Goal: Task Accomplishment & Management: Use online tool/utility

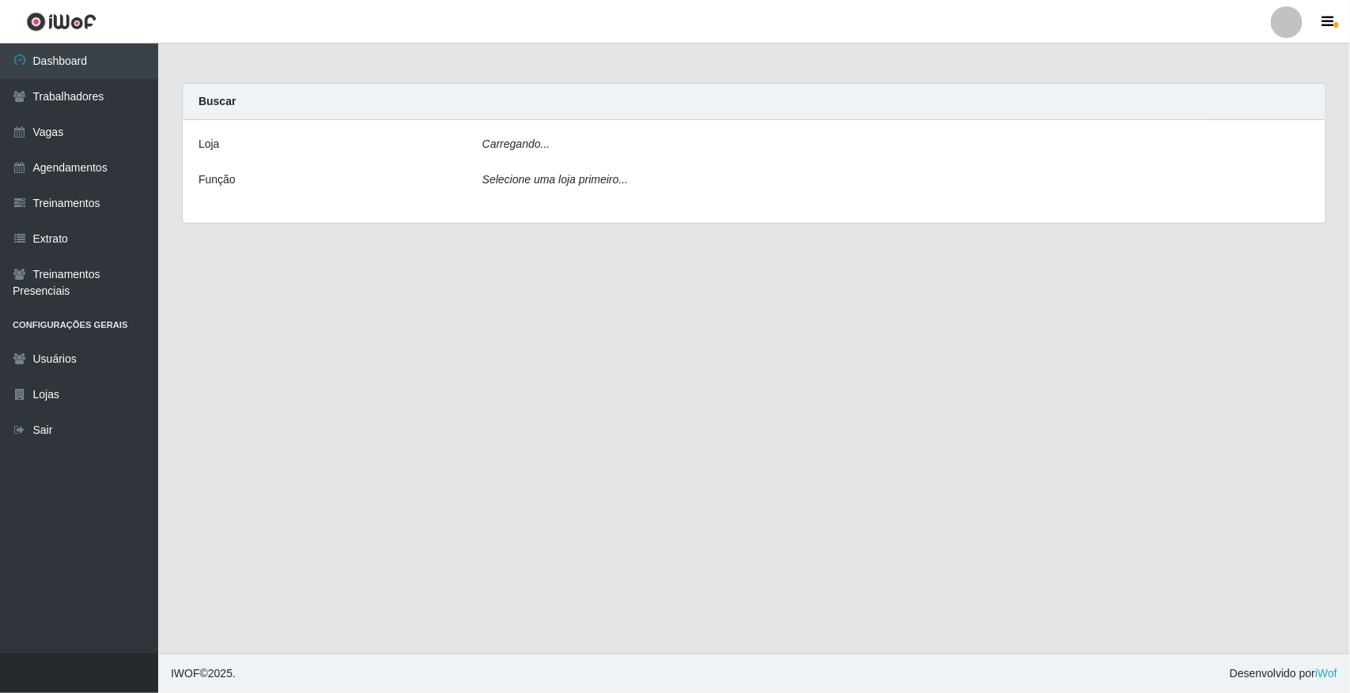
drag, startPoint x: 0, startPoint y: 0, endPoint x: 581, endPoint y: 146, distance: 599.2
click at [581, 146] on div "Carregando..." at bounding box center [895, 147] width 851 height 23
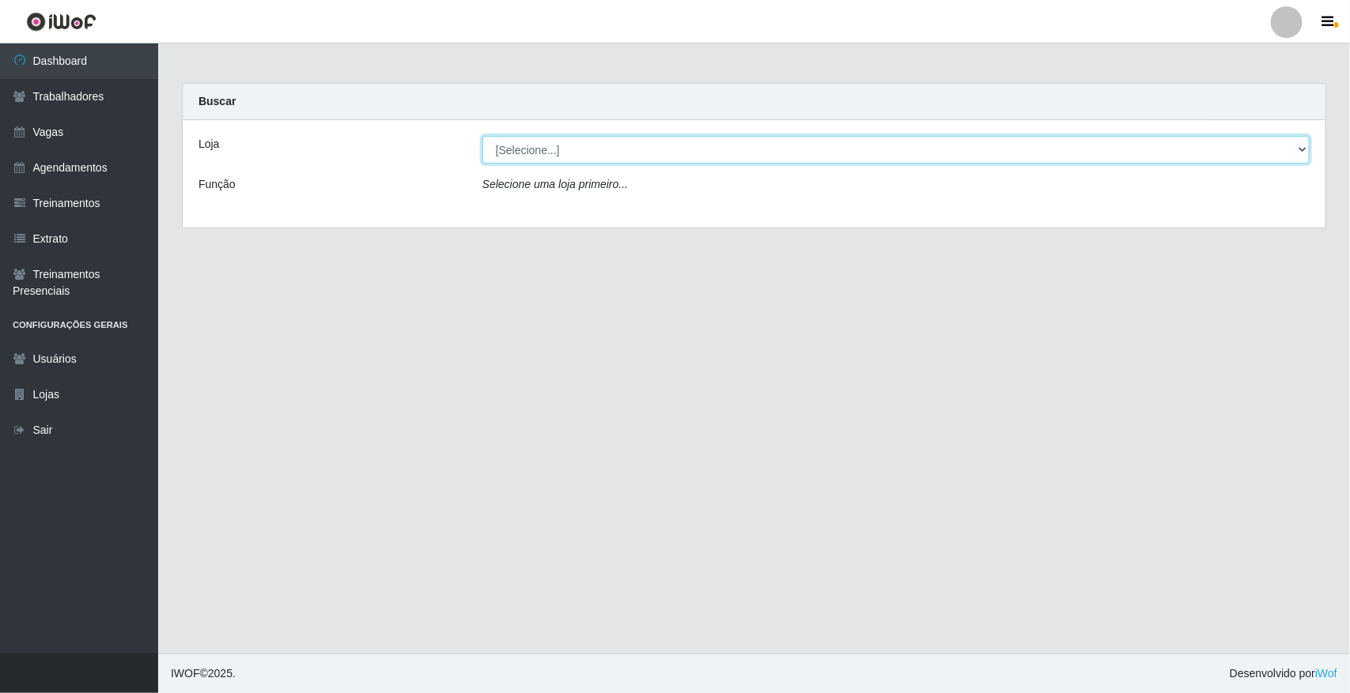
click at [581, 146] on select "[Selecione...] [GEOGRAPHIC_DATA]" at bounding box center [895, 150] width 827 height 28
select select "65"
click at [482, 136] on select "[Selecione...] [GEOGRAPHIC_DATA]" at bounding box center [895, 150] width 827 height 28
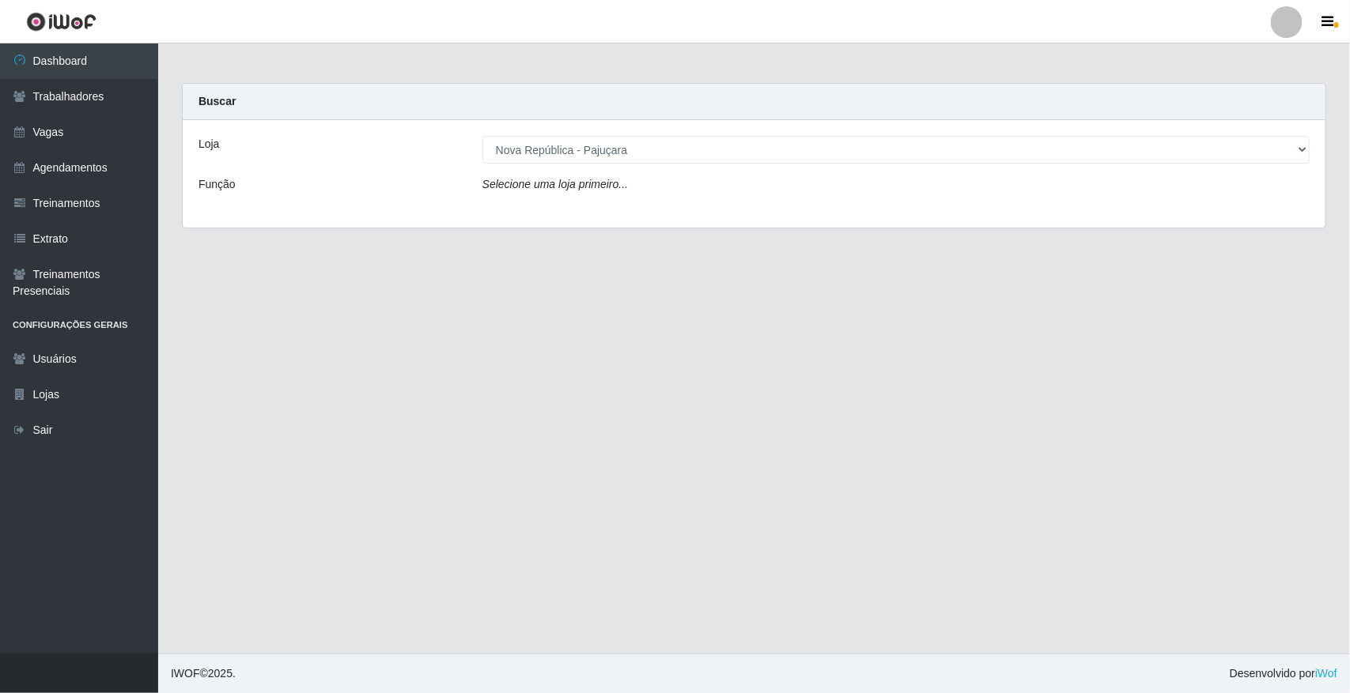
click at [583, 206] on div "Loja [Selecione...] Nova República - Pajuçara Função Selecione uma loja primeir…" at bounding box center [754, 174] width 1142 height 108
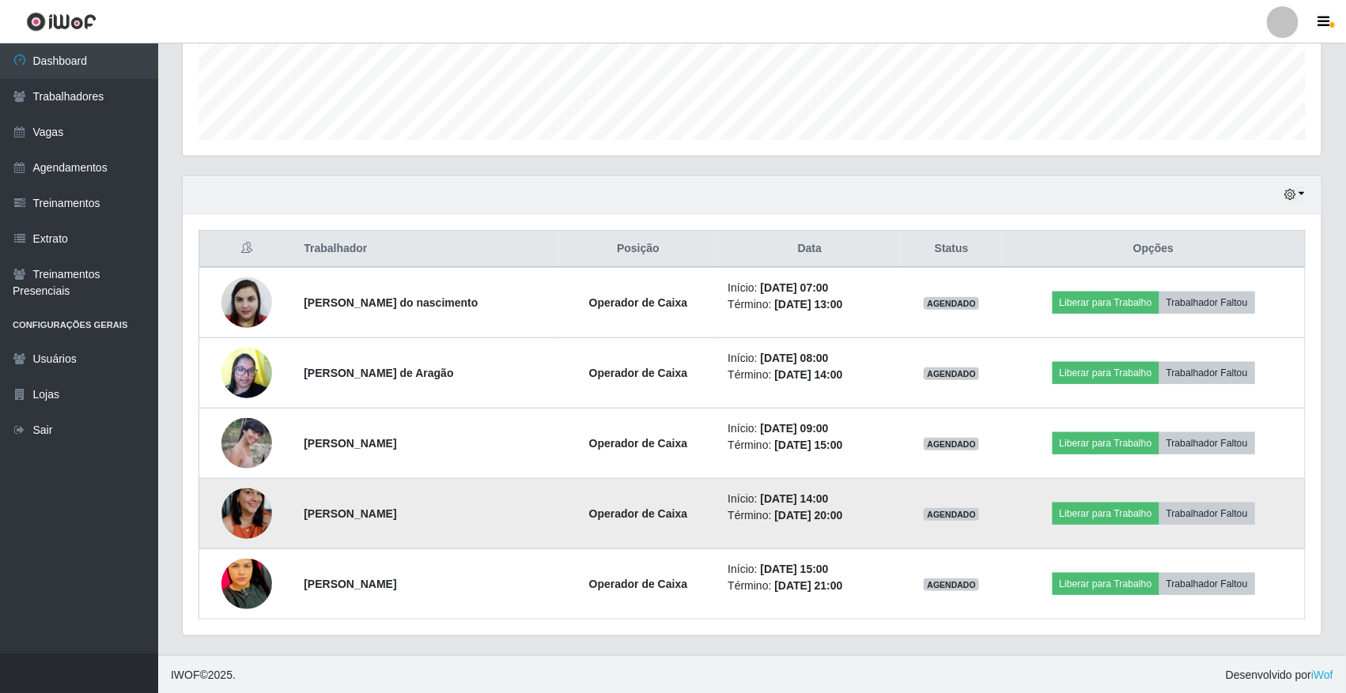
scroll to position [429, 0]
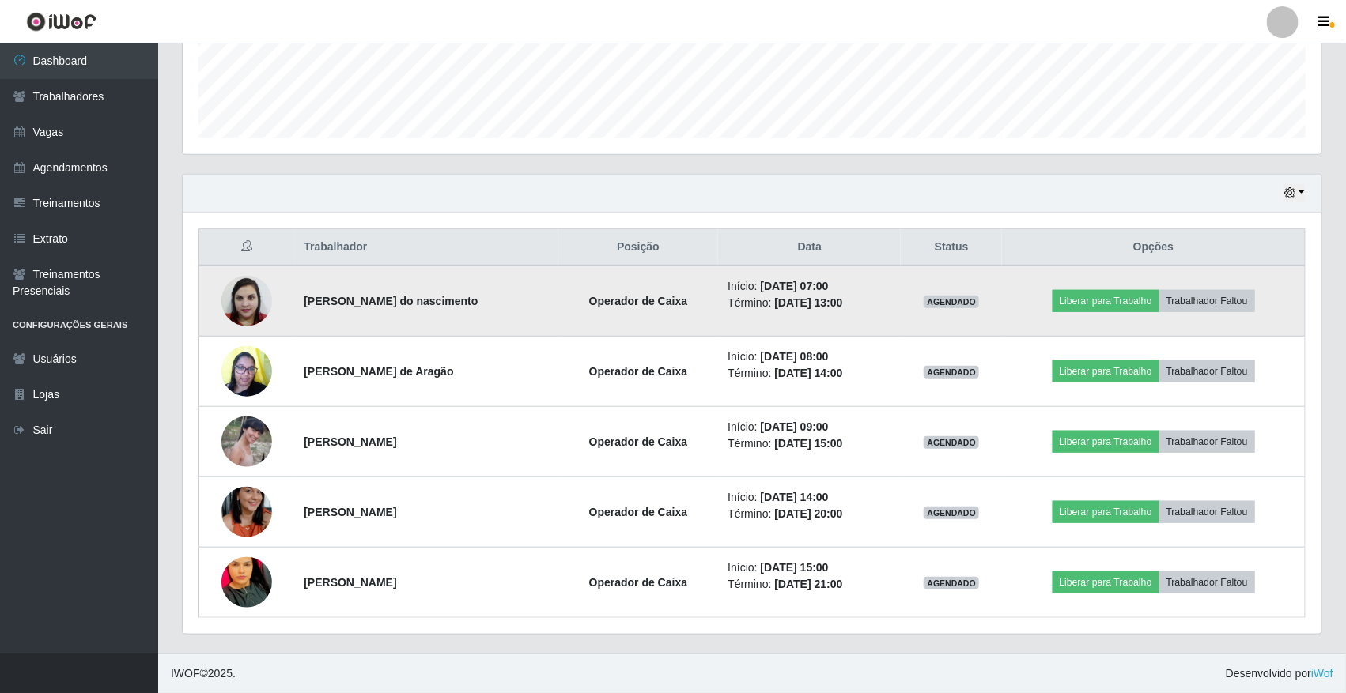
click at [1091, 318] on td "Liberar para Trabalho Trabalhador Faltou" at bounding box center [1153, 301] width 303 height 71
click at [1107, 310] on button "Liberar para Trabalho" at bounding box center [1105, 301] width 107 height 22
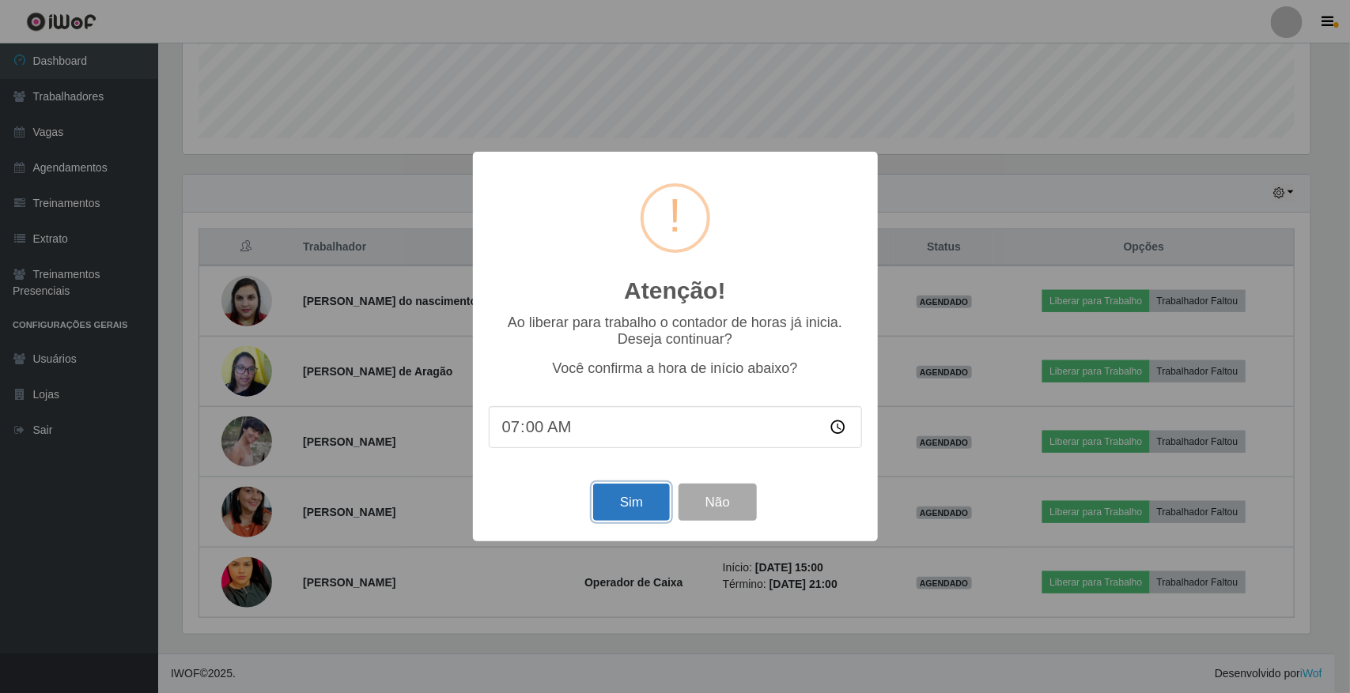
click at [635, 521] on button "Sim" at bounding box center [631, 502] width 77 height 37
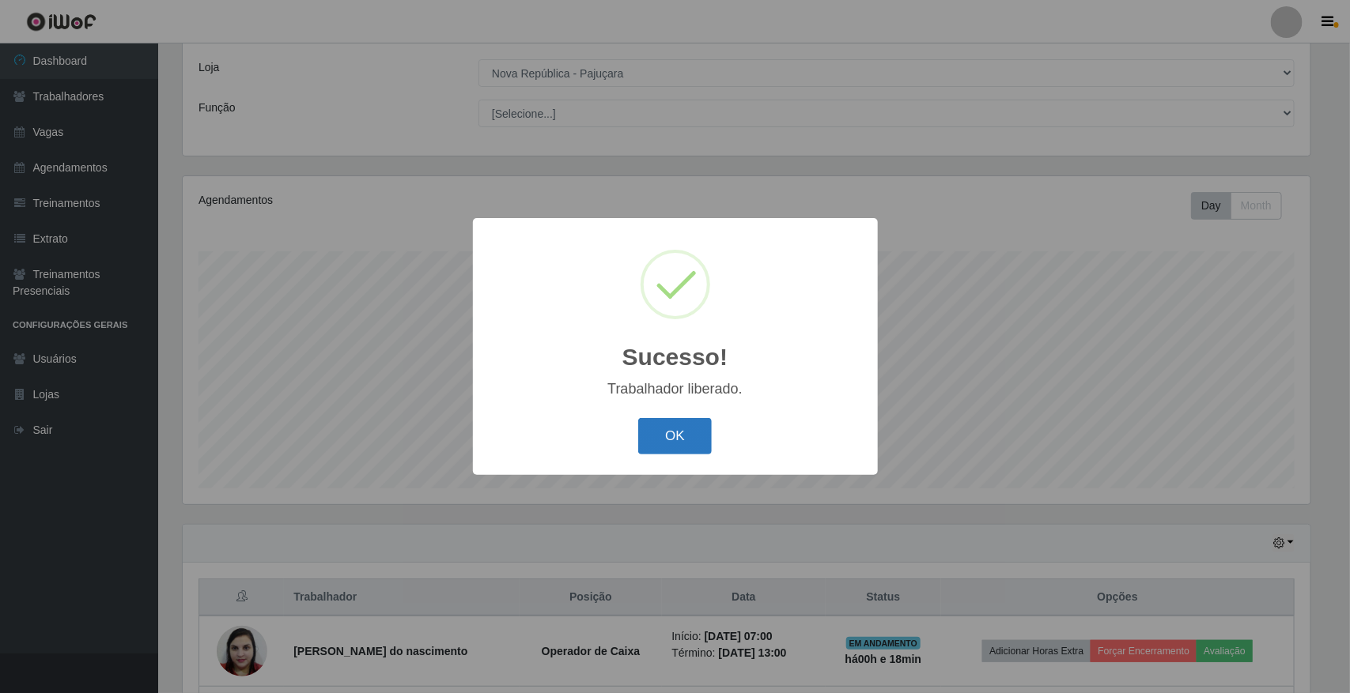
click at [652, 451] on button "OK" at bounding box center [675, 436] width 74 height 37
click at [652, 451] on div "Sucesso! × Trabalhador liberado. OK Cancel" at bounding box center [675, 346] width 405 height 256
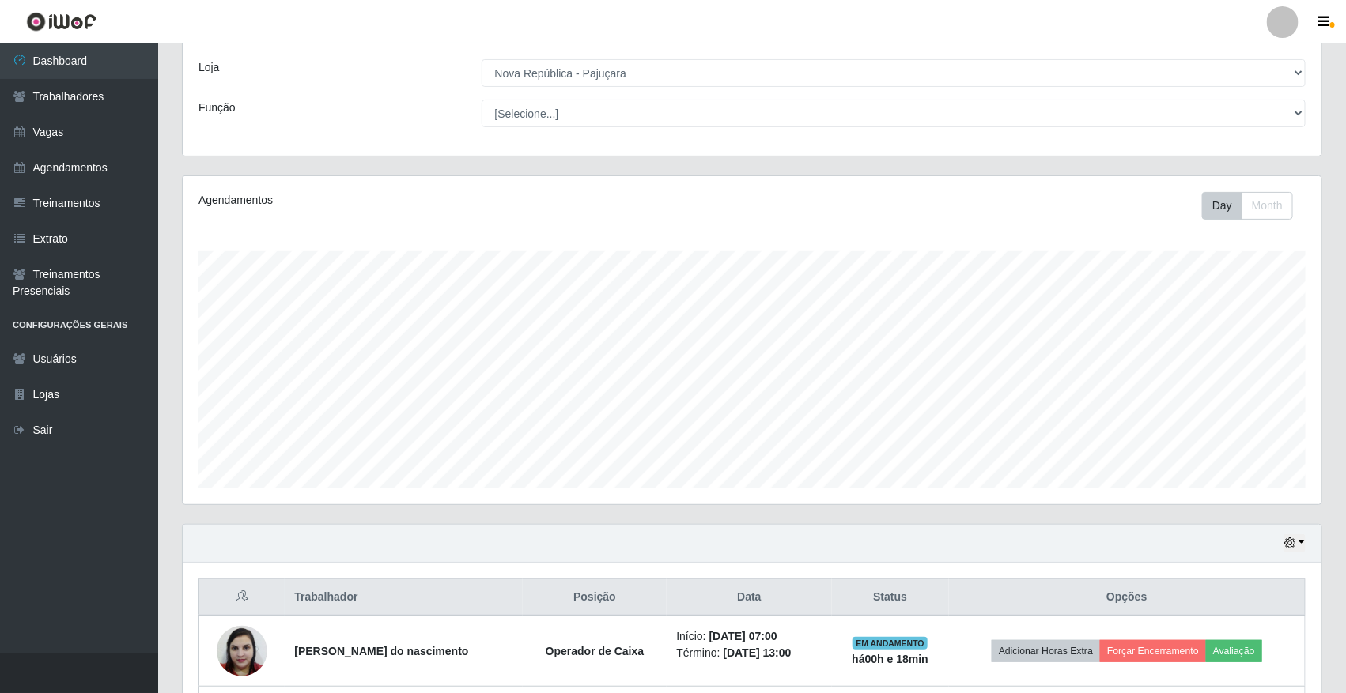
scroll to position [274, 0]
